Goal: Task Accomplishment & Management: Manage account settings

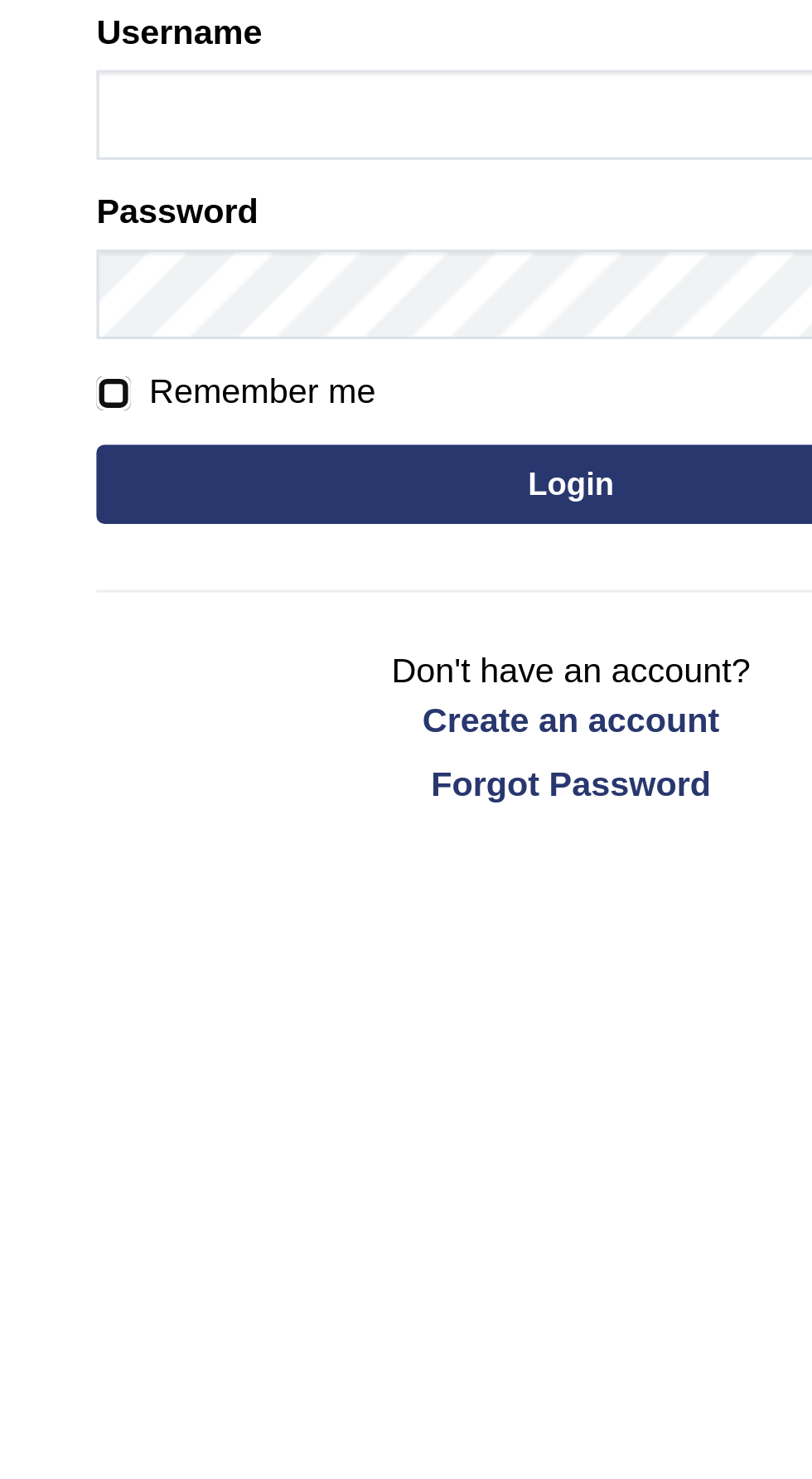
click at [264, 351] on input "Remember me" at bounding box center [263, 355] width 11 height 11
checkbox input "true"
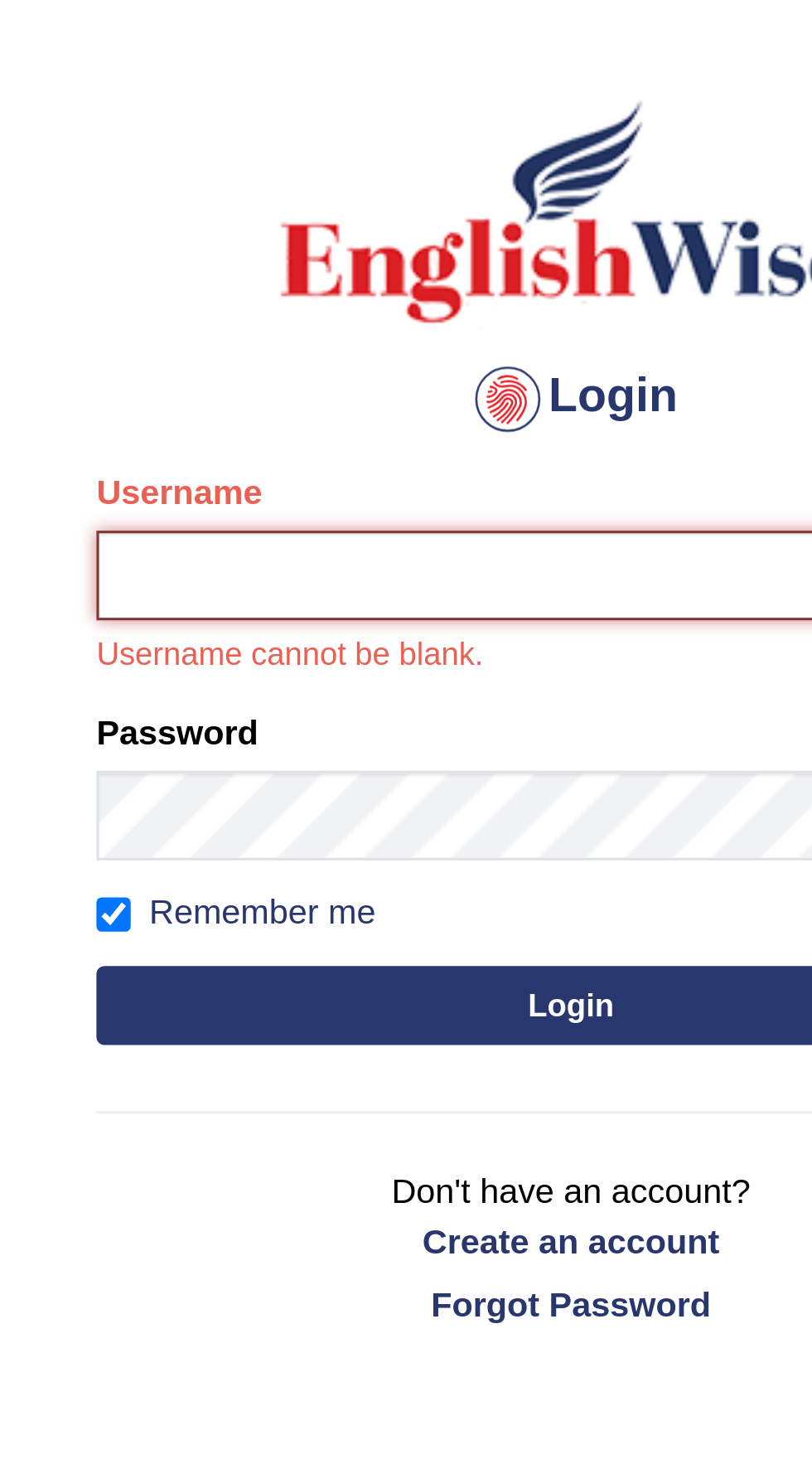
click at [431, 270] on input "Username" at bounding box center [406, 267] width 298 height 29
type input "Vamshikumar"
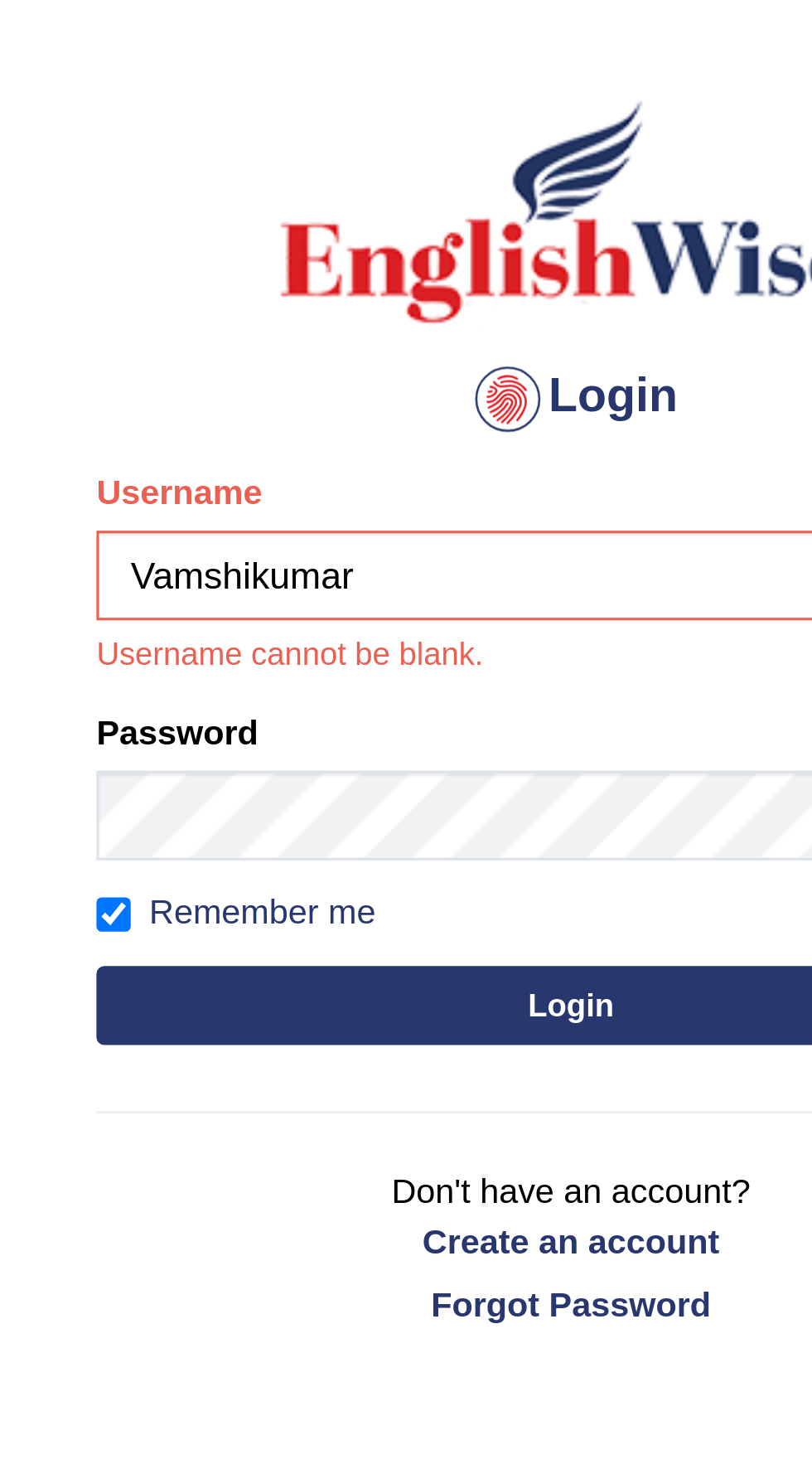
click at [257, 390] on button "Login" at bounding box center [406, 402] width 298 height 25
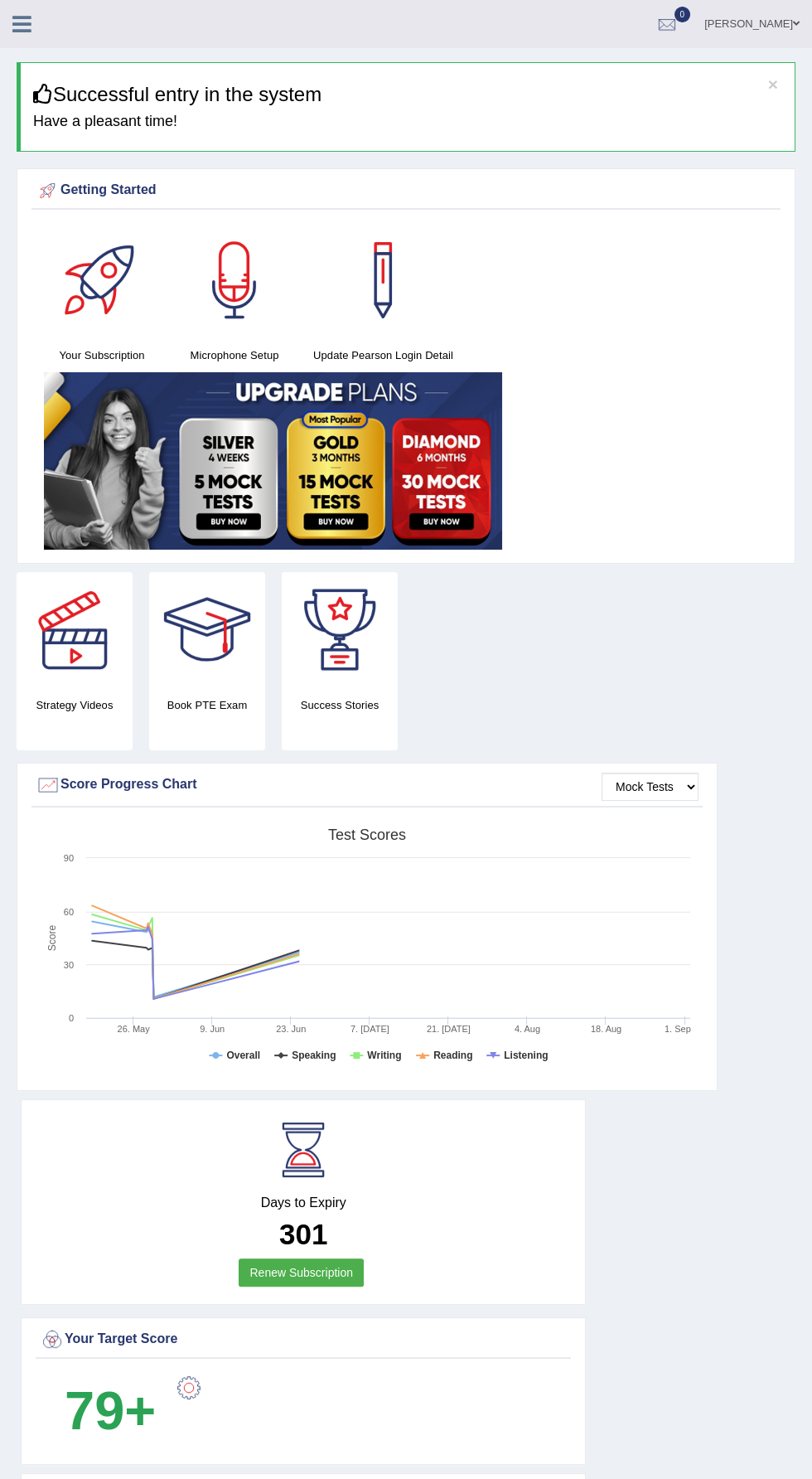
click at [20, 24] on icon at bounding box center [21, 24] width 19 height 21
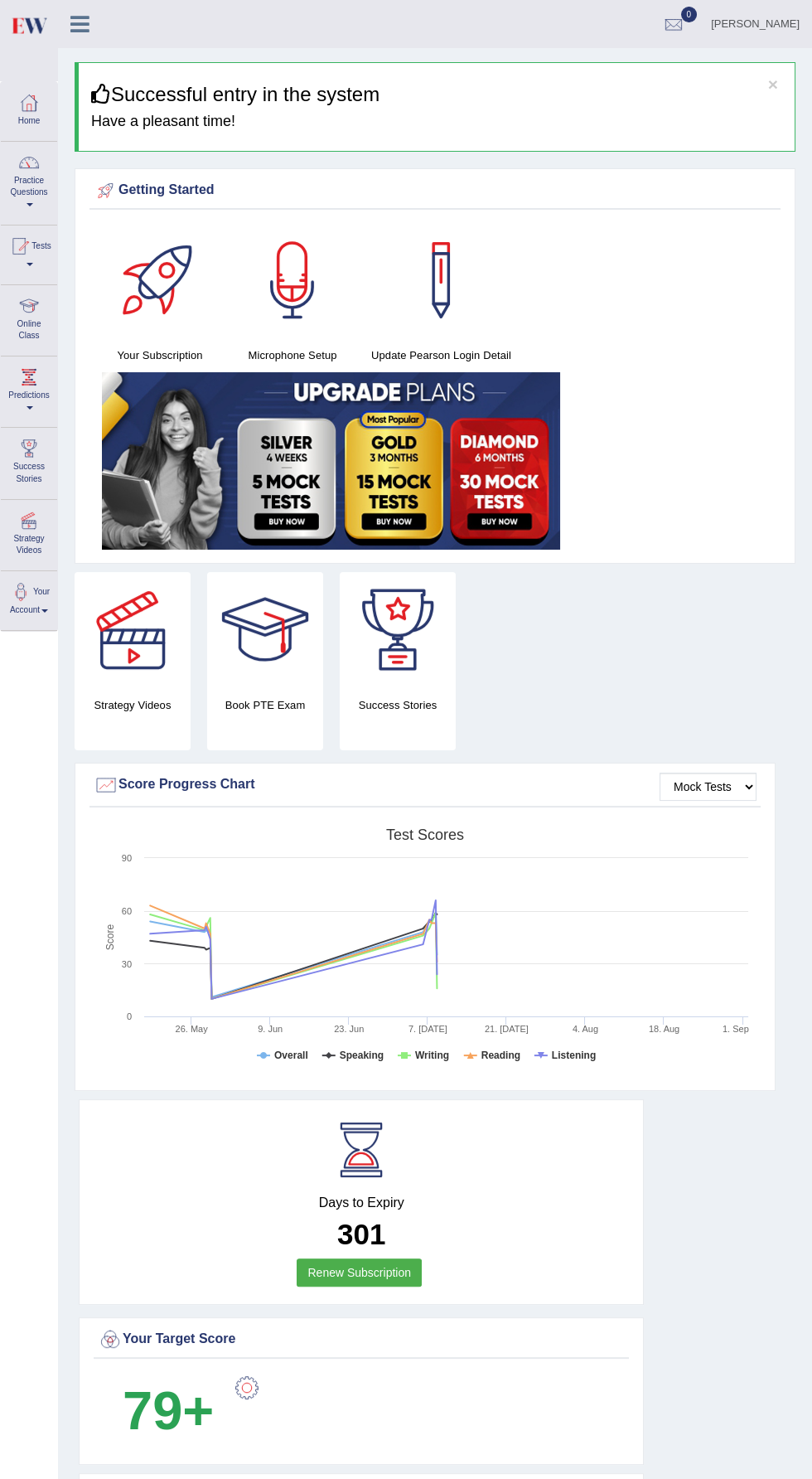
click at [39, 18] on img at bounding box center [29, 25] width 38 height 34
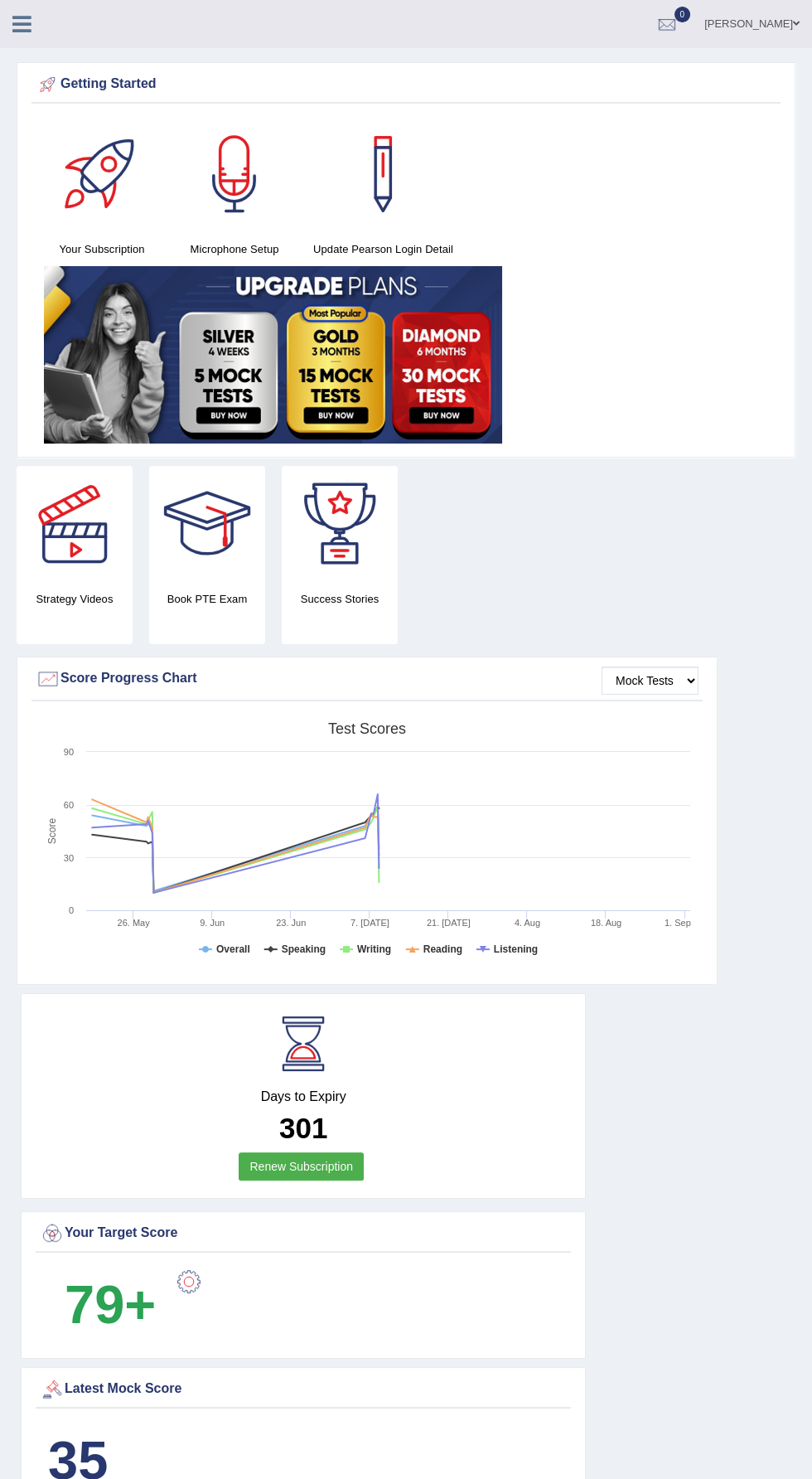
click at [43, 40] on div "Vamshi Kotapally Toggle navigation Username: vamshikumar Access Type: Online Su…" at bounding box center [406, 24] width 812 height 48
click at [21, 23] on icon at bounding box center [21, 24] width 19 height 21
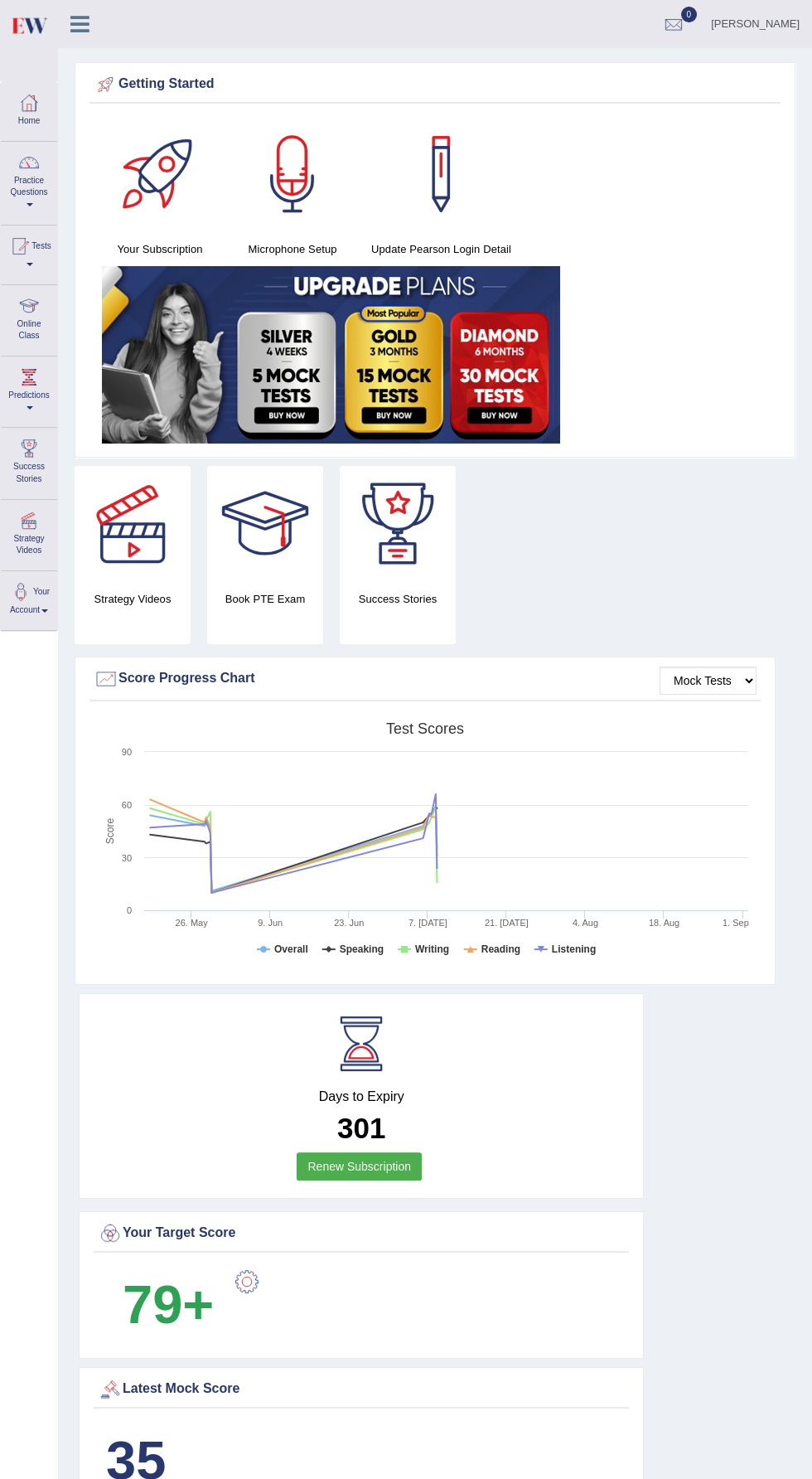
click at [29, 205] on span at bounding box center [29, 205] width 6 height 4
